Goal: Find specific page/section: Find specific page/section

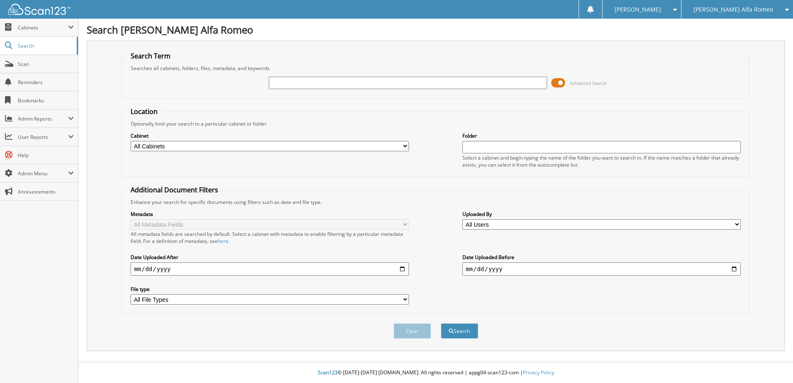
click at [281, 82] on input "text" at bounding box center [408, 83] width 278 height 12
type input "a091157"
click at [464, 330] on button "Search" at bounding box center [459, 330] width 37 height 15
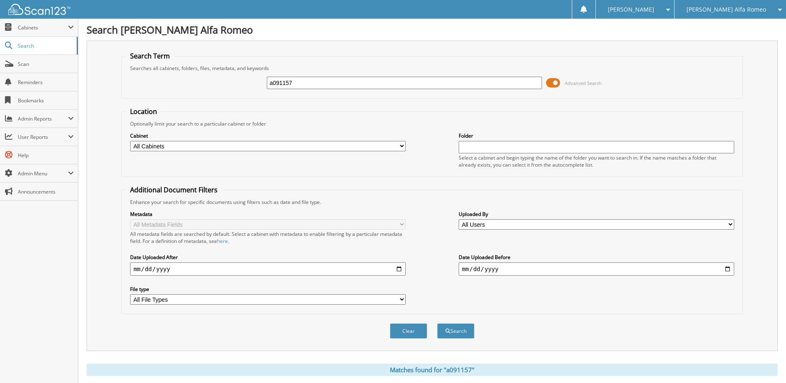
click at [554, 83] on span at bounding box center [553, 83] width 14 height 12
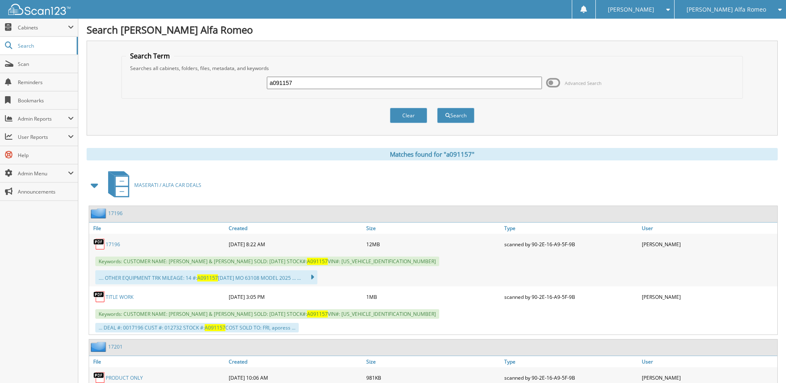
click at [110, 245] on link "17196" at bounding box center [113, 244] width 15 height 7
